Goal: Task Accomplishment & Management: Complete application form

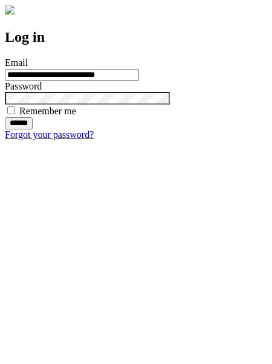
type input "**********"
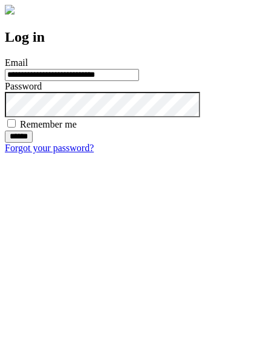
click at [33, 143] on input "******" at bounding box center [19, 136] width 28 height 12
